Goal: Task Accomplishment & Management: Use online tool/utility

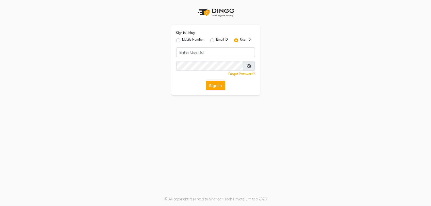
drag, startPoint x: 0, startPoint y: 0, endPoint x: 179, endPoint y: 40, distance: 183.2
click at [182, 40] on label "Mobile Number" at bounding box center [193, 40] width 22 height 6
click at [182, 40] on input "Mobile Number" at bounding box center [183, 38] width 3 height 3
radio input "true"
radio input "false"
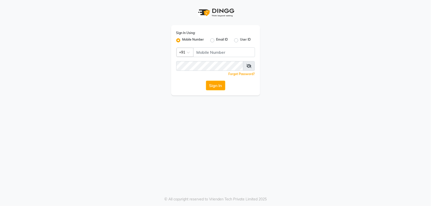
click at [184, 53] on div at bounding box center [185, 51] width 16 height 5
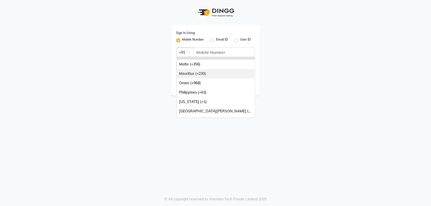
scroll to position [63, 0]
click at [196, 84] on div "Oman (+968)" at bounding box center [216, 82] width 78 height 9
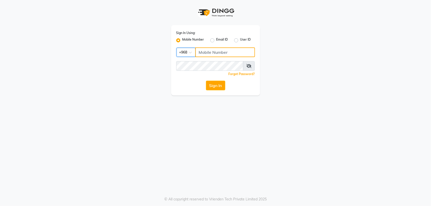
click at [206, 51] on input "Username" at bounding box center [225, 52] width 60 height 10
type input "99882918"
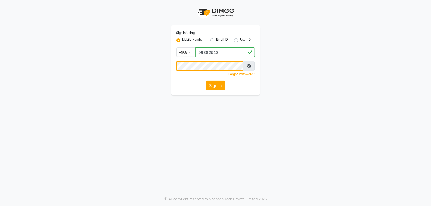
click at [206, 81] on button "Sign In" at bounding box center [215, 86] width 19 height 10
